Goal: Information Seeking & Learning: Understand process/instructions

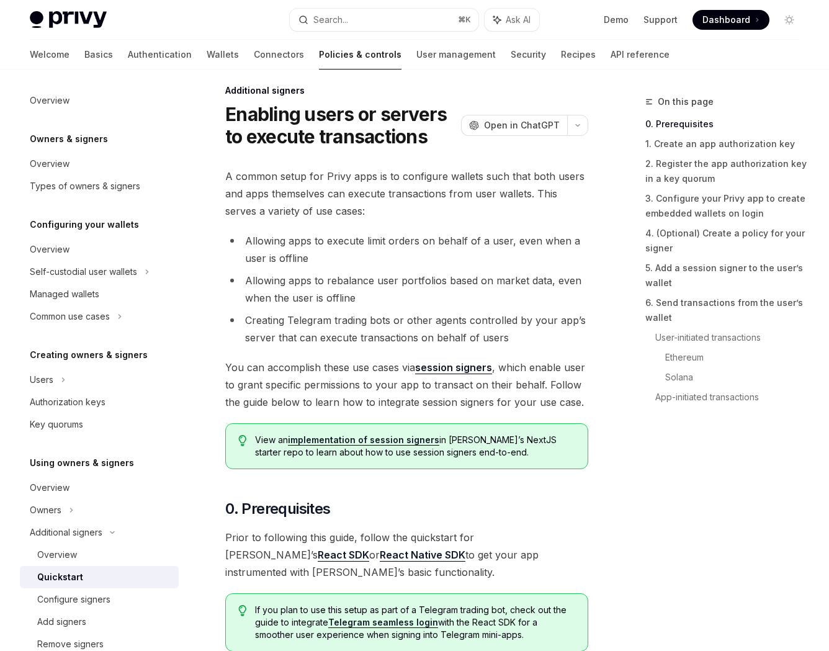
scroll to position [19, 0]
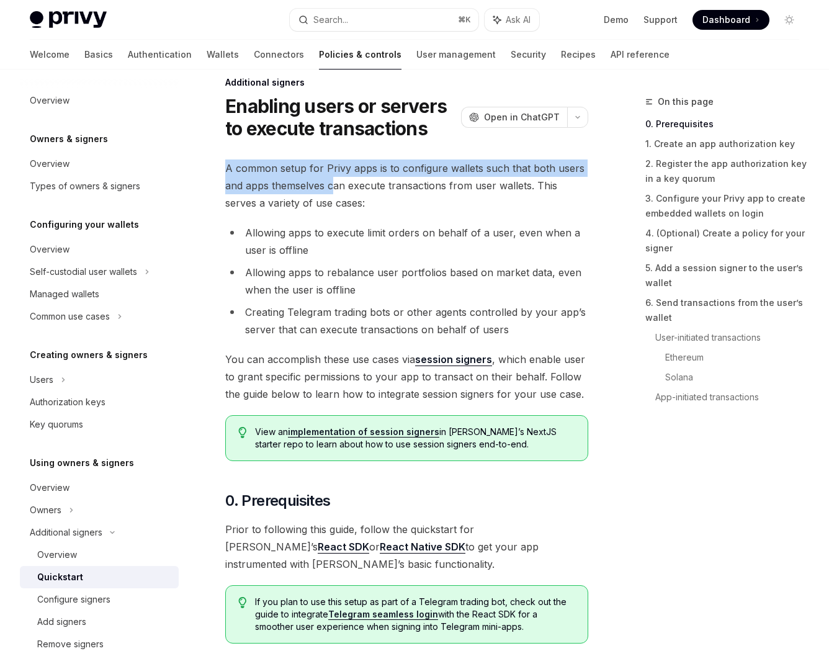
drag, startPoint x: 226, startPoint y: 170, endPoint x: 332, endPoint y: 191, distance: 107.6
click at [331, 191] on span "A common setup for Privy apps is to configure wallets such that both users and …" at bounding box center [406, 186] width 363 height 52
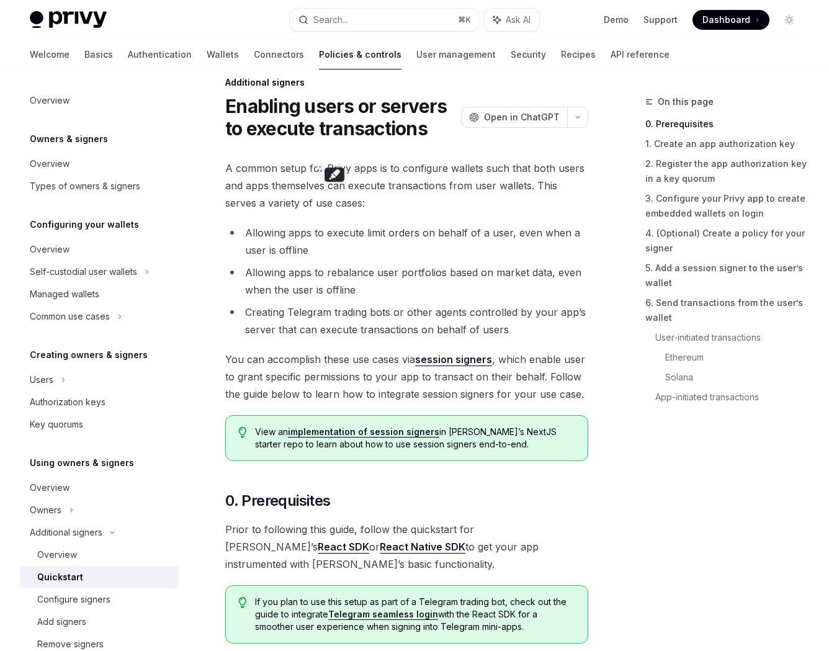
click at [396, 190] on span "A common setup for Privy apps is to configure wallets such that both users and …" at bounding box center [406, 186] width 363 height 52
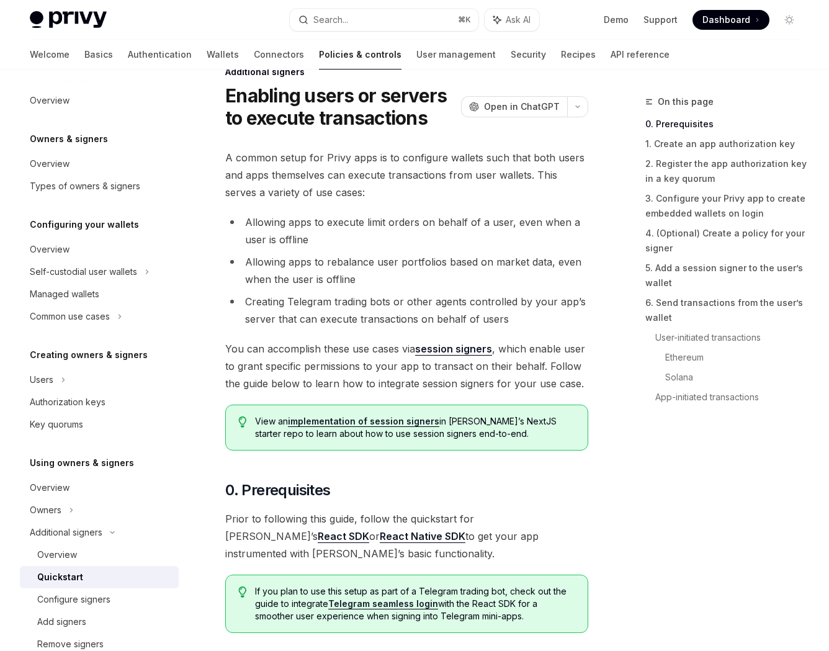
scroll to position [34, 0]
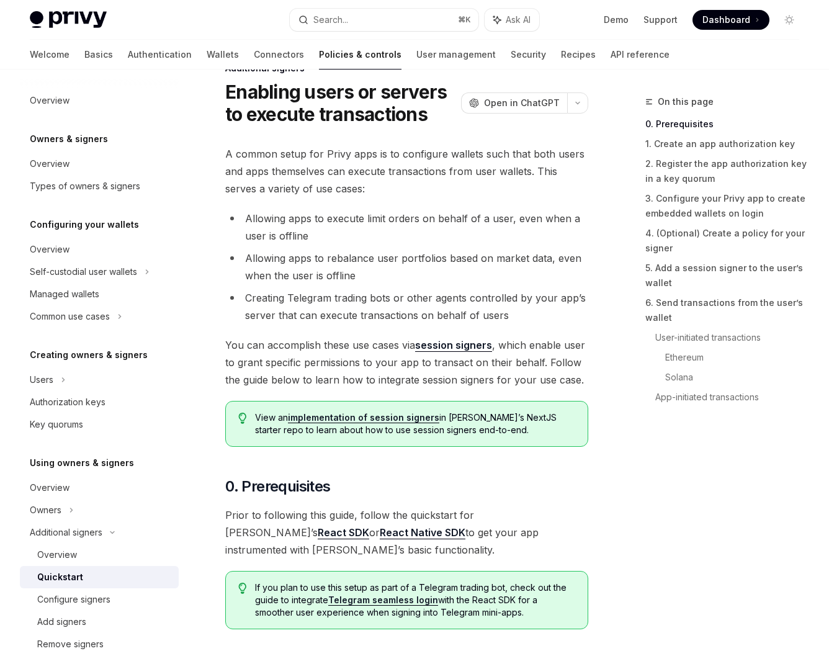
click at [242, 170] on span "A common setup for Privy apps is to configure wallets such that both users and …" at bounding box center [406, 171] width 363 height 52
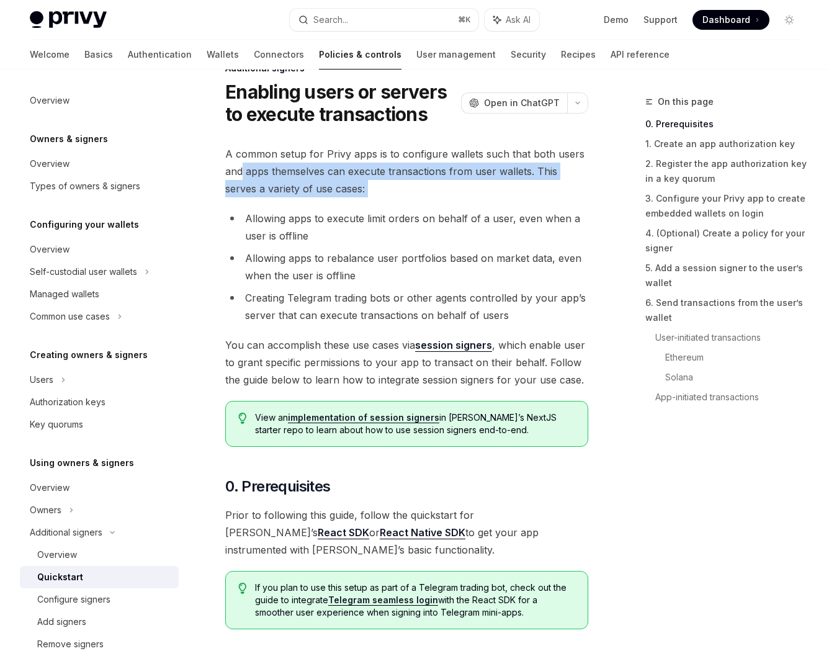
drag, startPoint x: 242, startPoint y: 170, endPoint x: 384, endPoint y: 185, distance: 143.0
click at [384, 185] on span "A common setup for Privy apps is to configure wallets such that both users and …" at bounding box center [406, 171] width 363 height 52
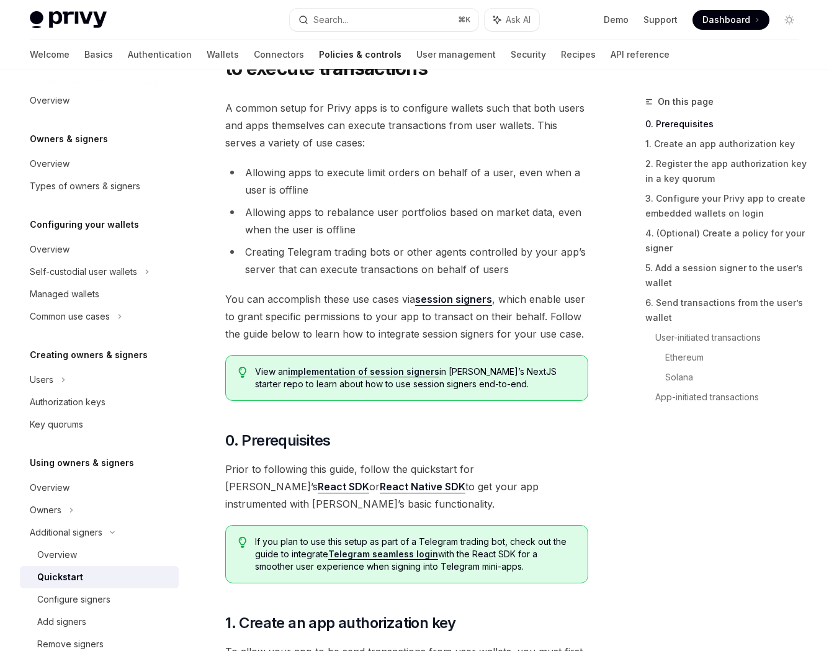
scroll to position [85, 0]
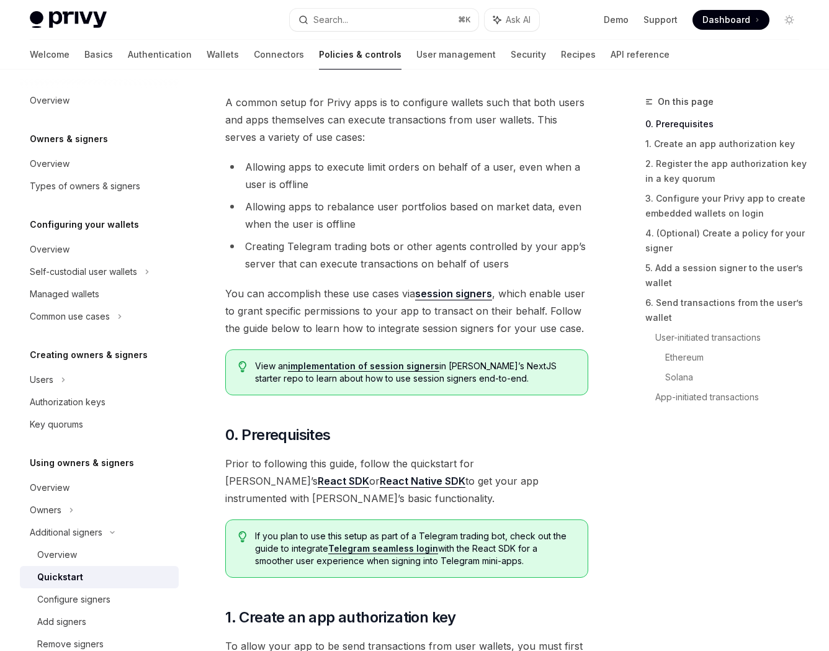
click at [254, 166] on li "Allowing apps to execute limit orders on behalf of a user, even when a user is …" at bounding box center [406, 175] width 363 height 35
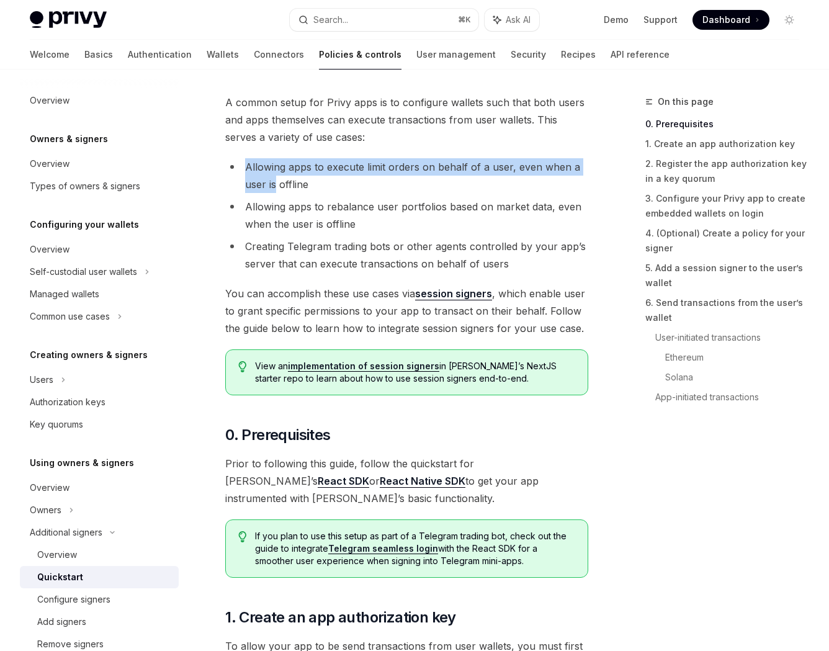
drag, startPoint x: 254, startPoint y: 166, endPoint x: 273, endPoint y: 177, distance: 22.0
click at [273, 177] on li "Allowing apps to execute limit orders on behalf of a user, even when a user is …" at bounding box center [406, 175] width 363 height 35
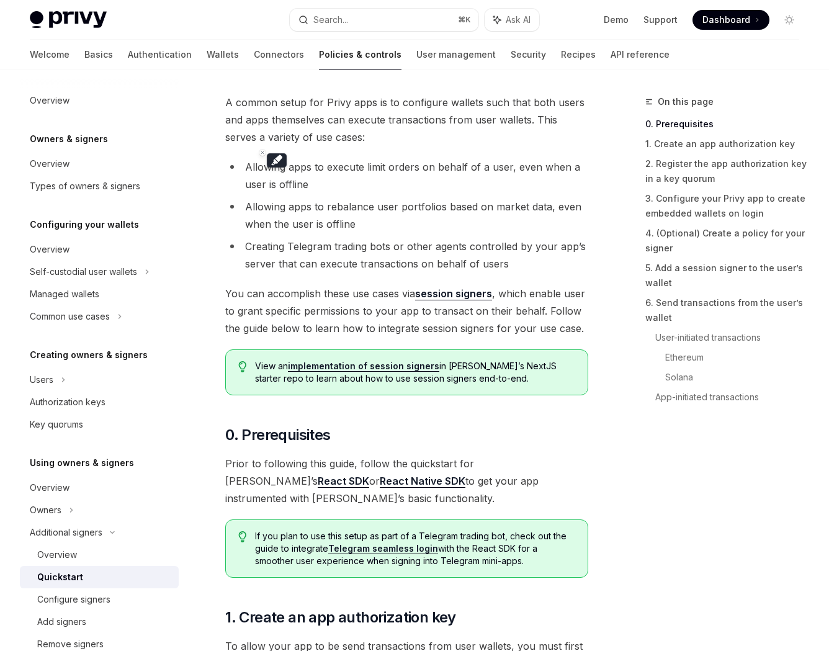
click at [256, 210] on li "Allowing apps to rebalance user portfolios based on market data, even when the …" at bounding box center [406, 215] width 363 height 35
drag, startPoint x: 256, startPoint y: 210, endPoint x: 327, endPoint y: 209, distance: 70.8
click at [308, 210] on li "Allowing apps to rebalance user portfolios based on market data, even when the …" at bounding box center [406, 215] width 363 height 35
click at [352, 209] on li "Allowing apps to rebalance user portfolios based on market data, even when the …" at bounding box center [406, 215] width 363 height 35
click at [352, 210] on li "Allowing apps to rebalance user portfolios based on market data, even when the …" at bounding box center [406, 215] width 363 height 35
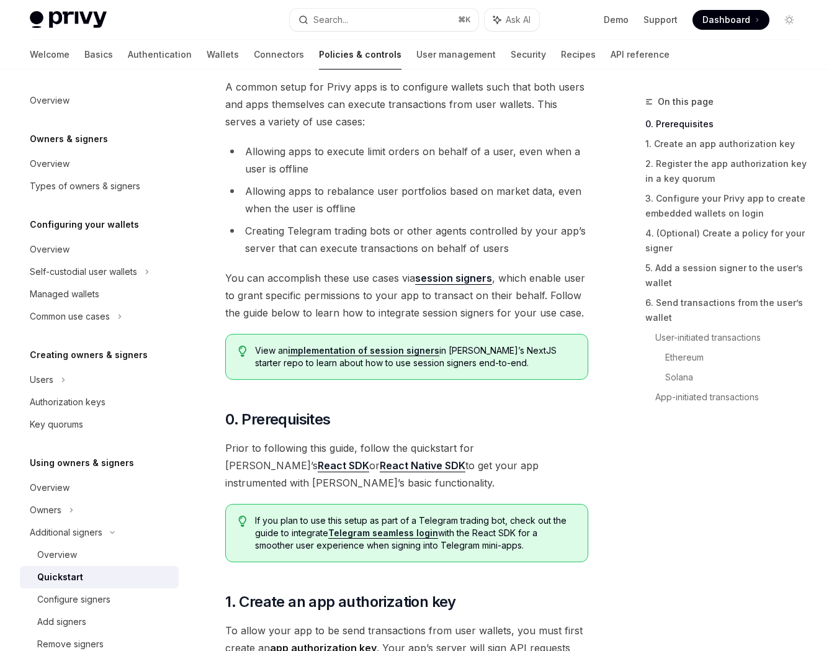
click at [352, 210] on li "Allowing apps to rebalance user portfolios based on market data, even when the …" at bounding box center [406, 200] width 363 height 35
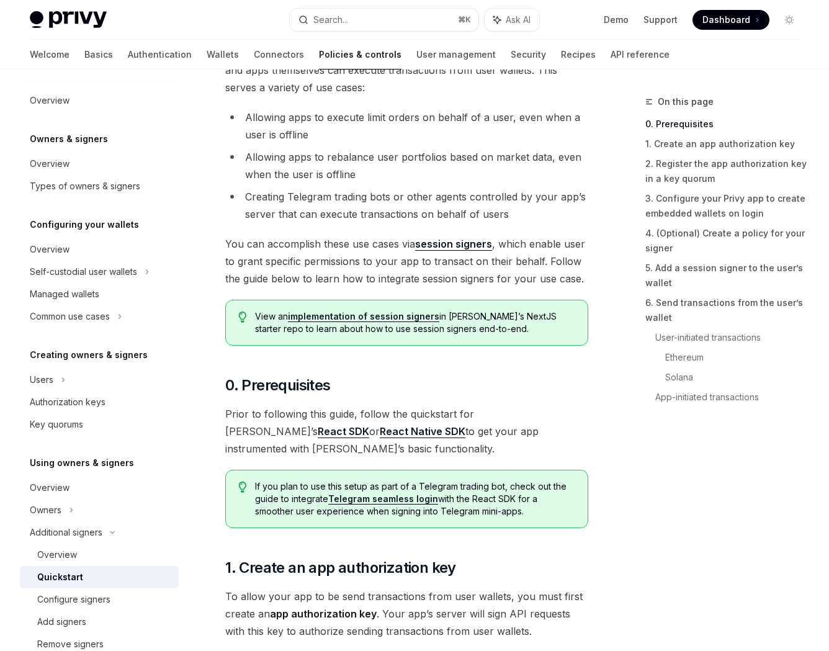
scroll to position [135, 0]
drag, startPoint x: 254, startPoint y: 191, endPoint x: 419, endPoint y: 191, distance: 165.2
click at [419, 191] on li "Creating Telegram trading bots or other agents controlled by your app’s server …" at bounding box center [406, 205] width 363 height 35
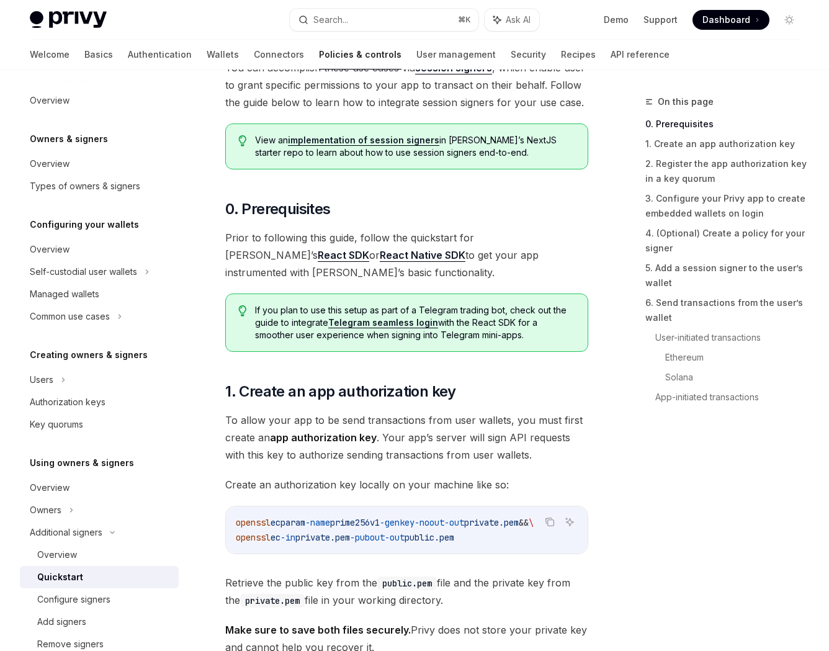
scroll to position [362, 0]
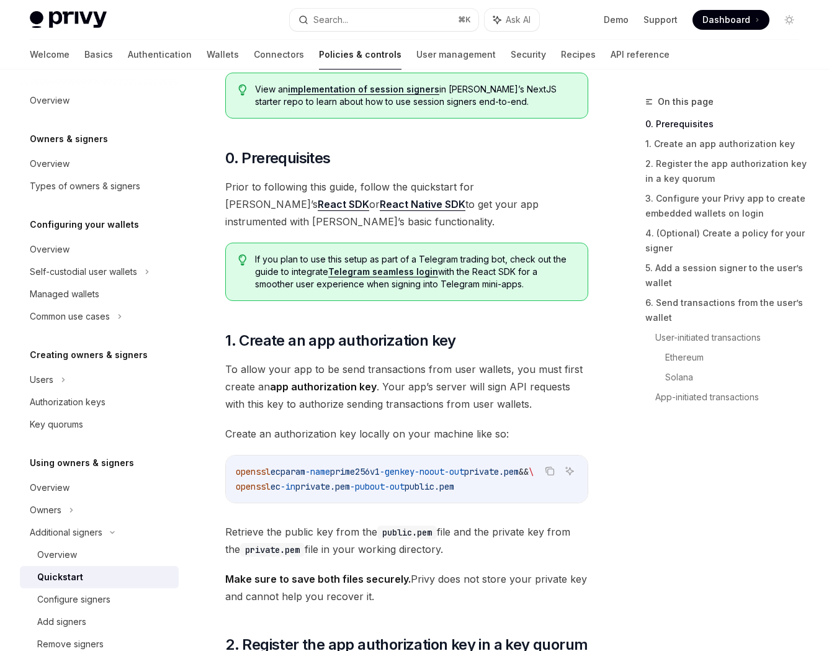
click at [227, 185] on span "Prior to following this guide, follow the quickstart for [PERSON_NAME]’s React …" at bounding box center [406, 204] width 363 height 52
drag, startPoint x: 227, startPoint y: 185, endPoint x: 443, endPoint y: 185, distance: 216.7
click at [443, 185] on span "Prior to following this guide, follow the quickstart for [PERSON_NAME]’s React …" at bounding box center [406, 204] width 363 height 52
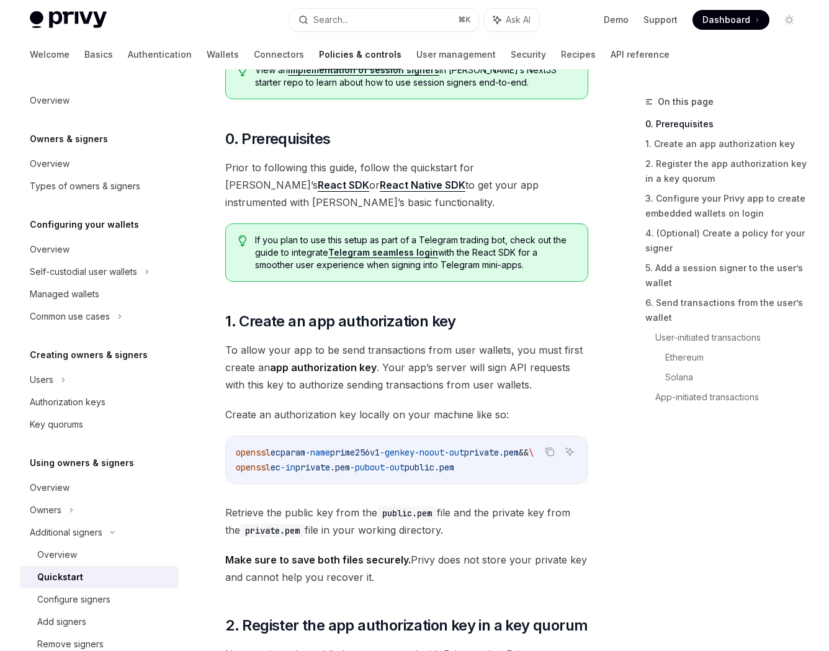
click at [443, 185] on span "Prior to following this guide, follow the quickstart for [PERSON_NAME]’s React …" at bounding box center [406, 185] width 363 height 52
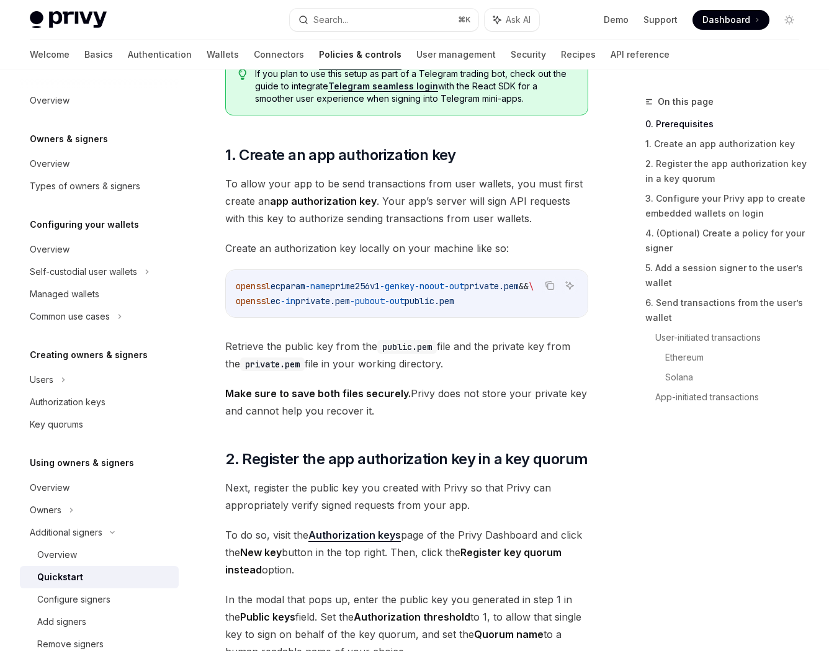
scroll to position [548, 0]
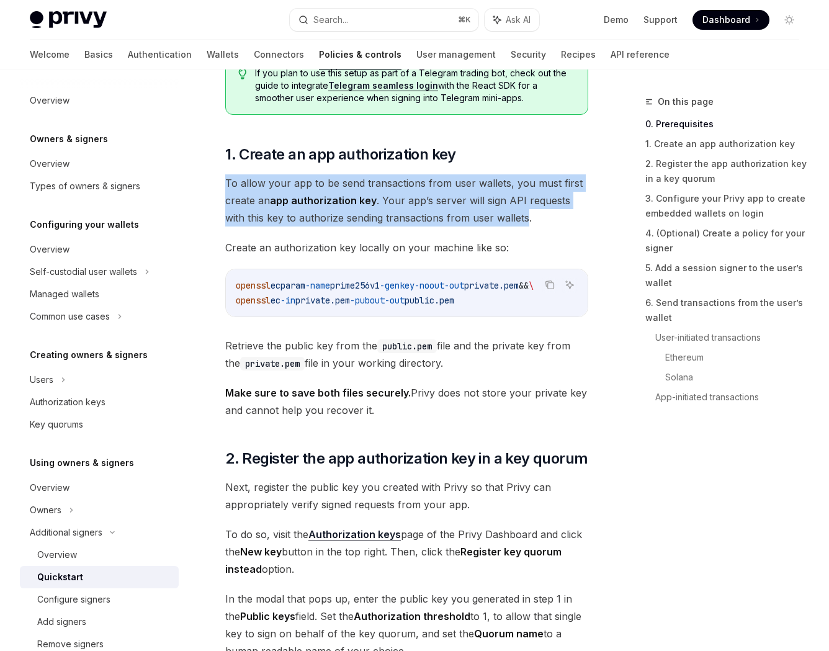
drag, startPoint x: 220, startPoint y: 181, endPoint x: 499, endPoint y: 209, distance: 280.2
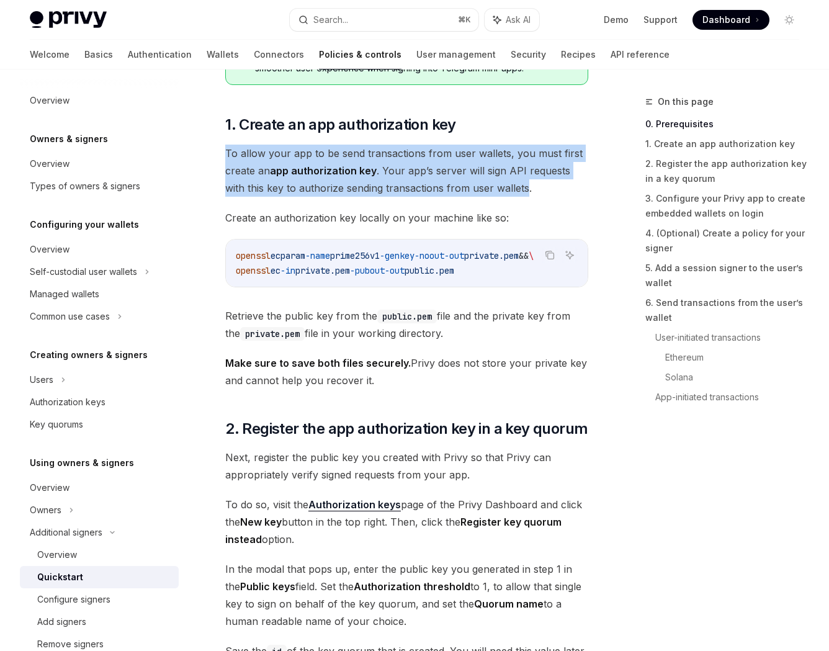
scroll to position [579, 0]
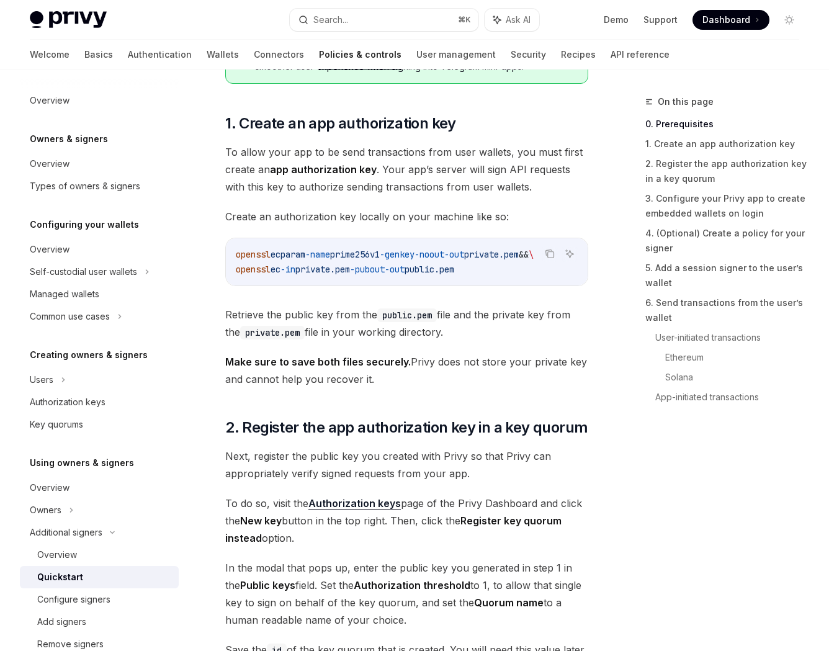
click at [232, 219] on span "Create an authorization key locally on your machine like so:" at bounding box center [406, 216] width 363 height 17
drag, startPoint x: 232, startPoint y: 219, endPoint x: 530, endPoint y: 212, distance: 298.7
click at [530, 212] on span "Create an authorization key locally on your machine like so:" at bounding box center [406, 216] width 363 height 17
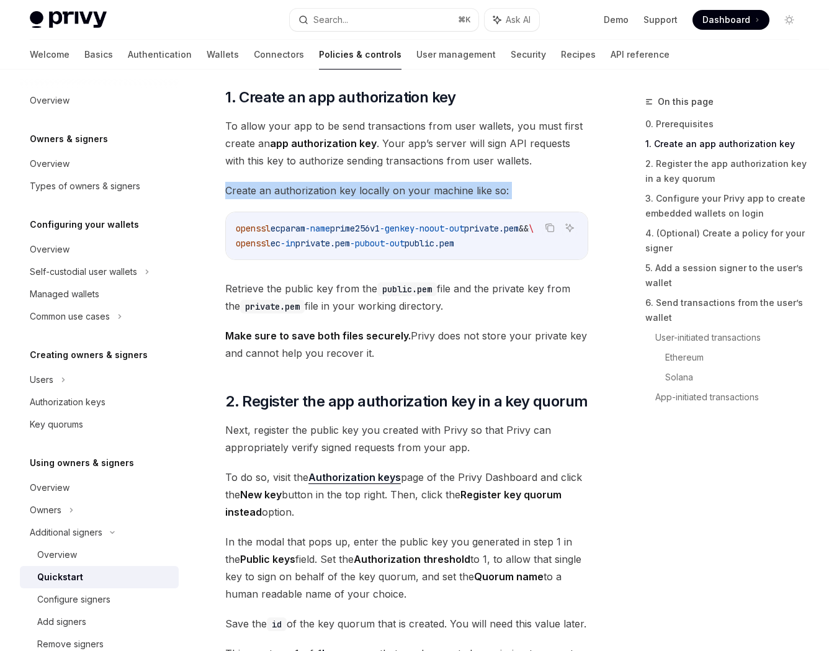
scroll to position [617, 0]
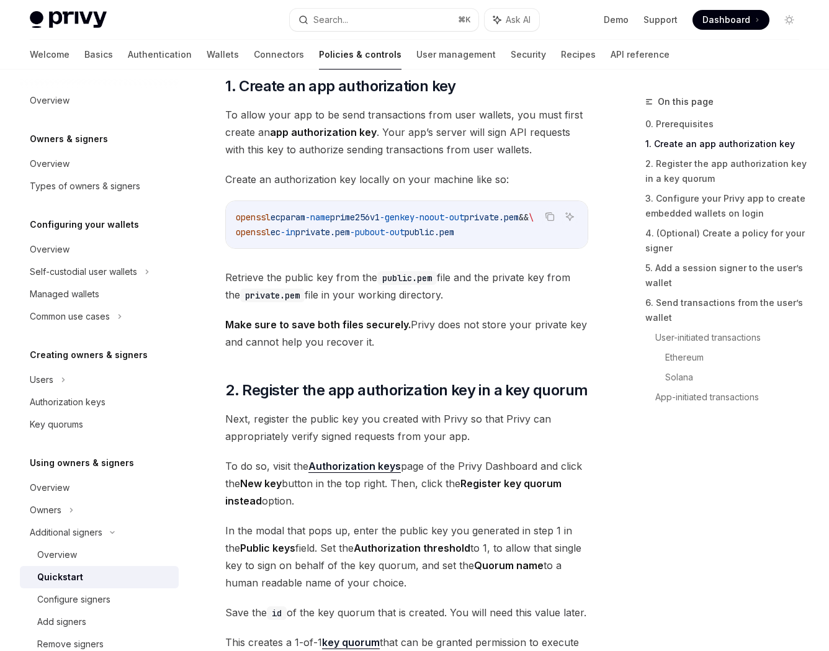
click at [237, 278] on span "Retrieve the public key from the public.pem file and the private key from the p…" at bounding box center [406, 286] width 363 height 35
drag, startPoint x: 237, startPoint y: 278, endPoint x: 361, endPoint y: 278, distance: 123.6
click at [361, 278] on span "Retrieve the public key from the public.pem file and the private key from the p…" at bounding box center [406, 286] width 363 height 35
click at [233, 331] on strong "Make sure to save both files securely." at bounding box center [318, 325] width 186 height 12
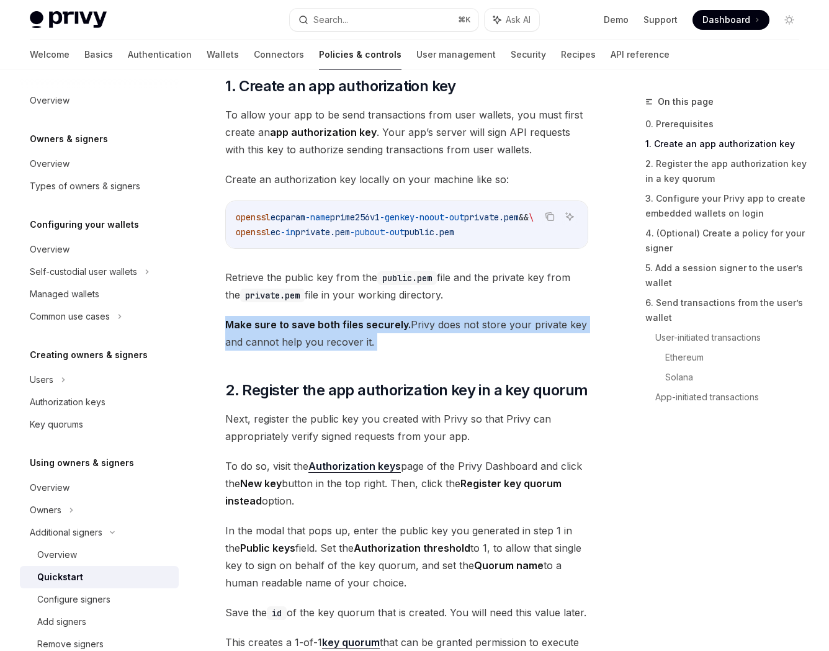
drag, startPoint x: 233, startPoint y: 331, endPoint x: 371, endPoint y: 343, distance: 137.7
click at [371, 343] on span "Make sure to save both files securely. Privy does not store your private key an…" at bounding box center [406, 333] width 363 height 35
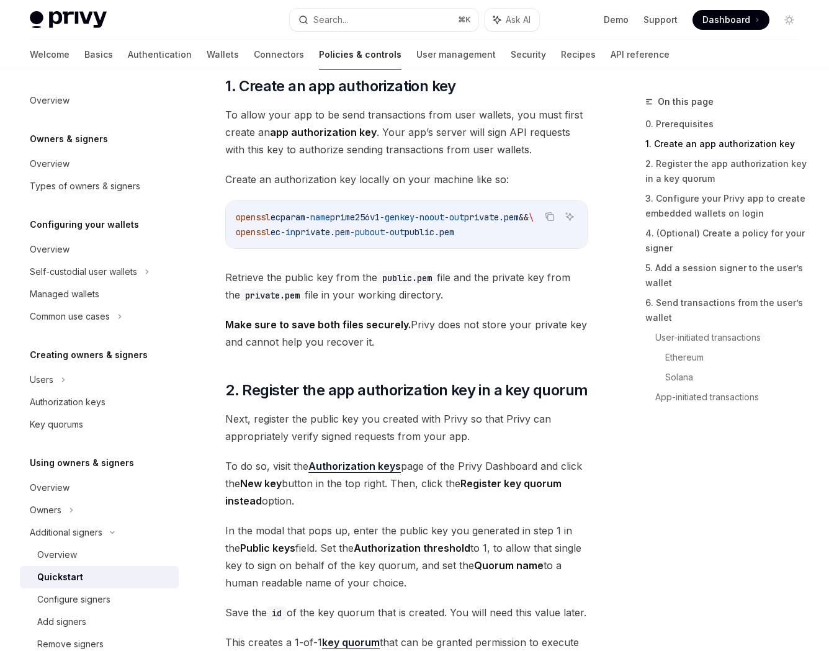
click at [297, 140] on span "To allow your app to be send transactions from user wallets, you must first cre…" at bounding box center [406, 132] width 363 height 52
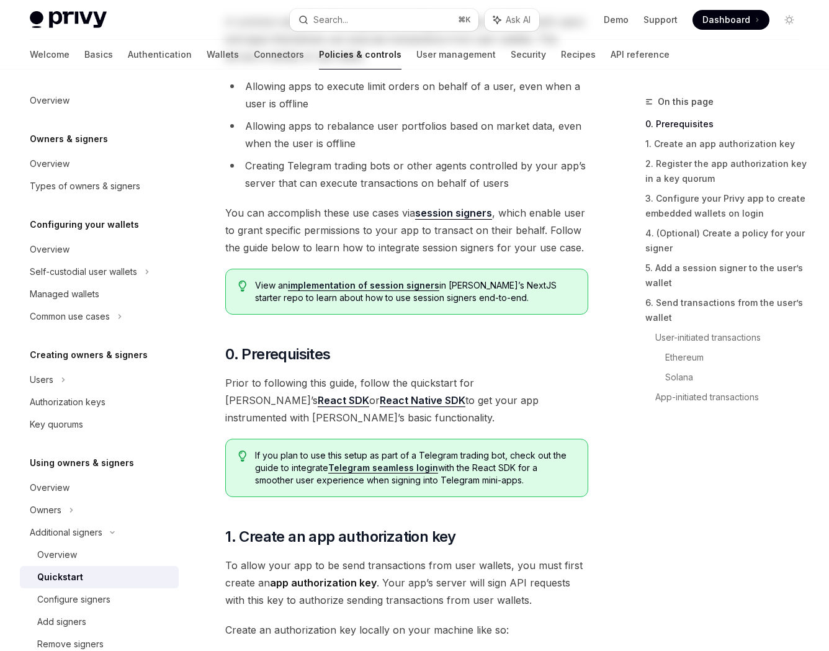
scroll to position [0, 0]
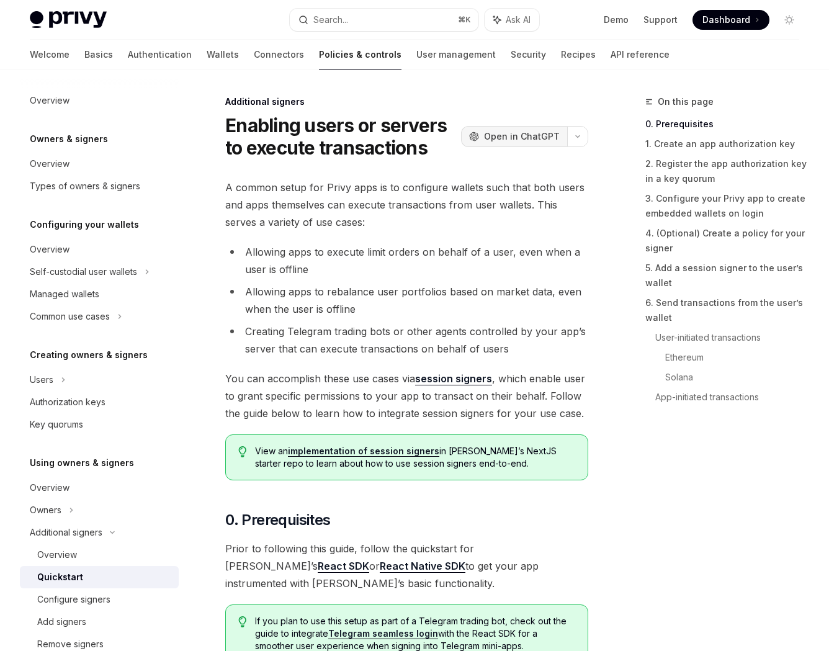
click at [524, 136] on span "Open in ChatGPT" at bounding box center [522, 136] width 76 height 12
